Goal: Check status: Check status

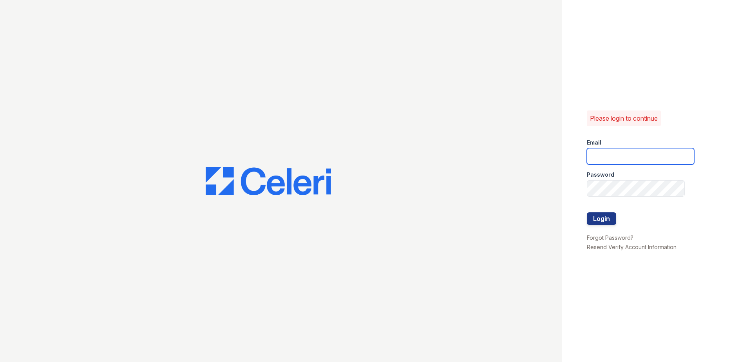
click at [369, 154] on input "email" at bounding box center [640, 156] width 107 height 16
type input "[EMAIL_ADDRESS][DOMAIN_NAME]"
click at [369, 231] on div "Please login to continue Email ejones@trinity-pm.com Password Login Forgot Pass…" at bounding box center [655, 181] width 187 height 362
click at [369, 228] on div at bounding box center [640, 229] width 107 height 8
click at [369, 221] on button "Login" at bounding box center [601, 218] width 29 height 13
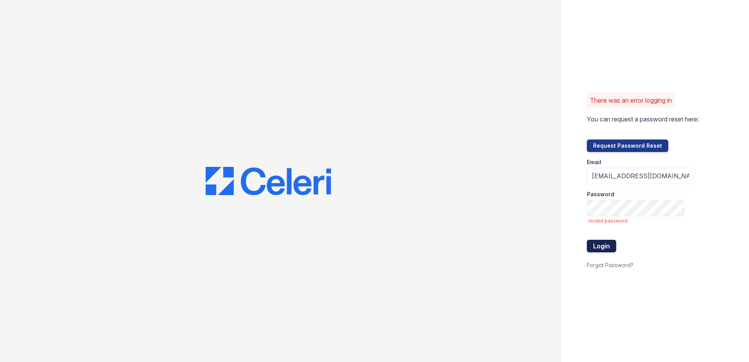
click at [606, 246] on button "Login" at bounding box center [601, 246] width 29 height 13
click at [613, 239] on div at bounding box center [640, 232] width 107 height 16
click at [608, 244] on button "Login" at bounding box center [601, 246] width 29 height 13
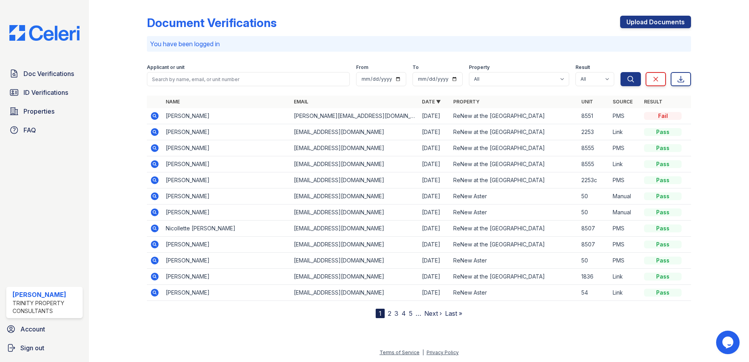
click at [155, 119] on icon at bounding box center [155, 116] width 8 height 8
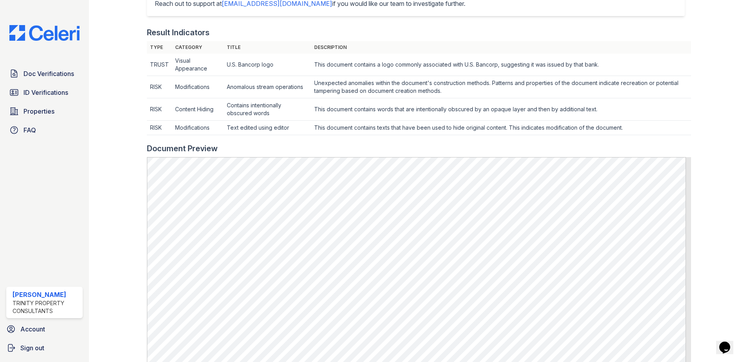
scroll to position [235, 0]
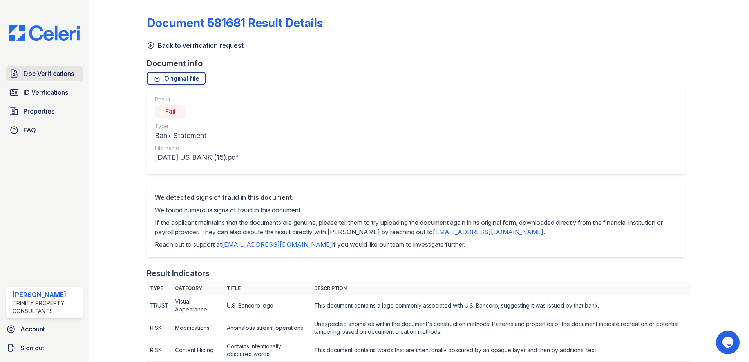
click at [50, 73] on span "Doc Verifications" at bounding box center [49, 73] width 51 height 9
